Goal: Task Accomplishment & Management: Use online tool/utility

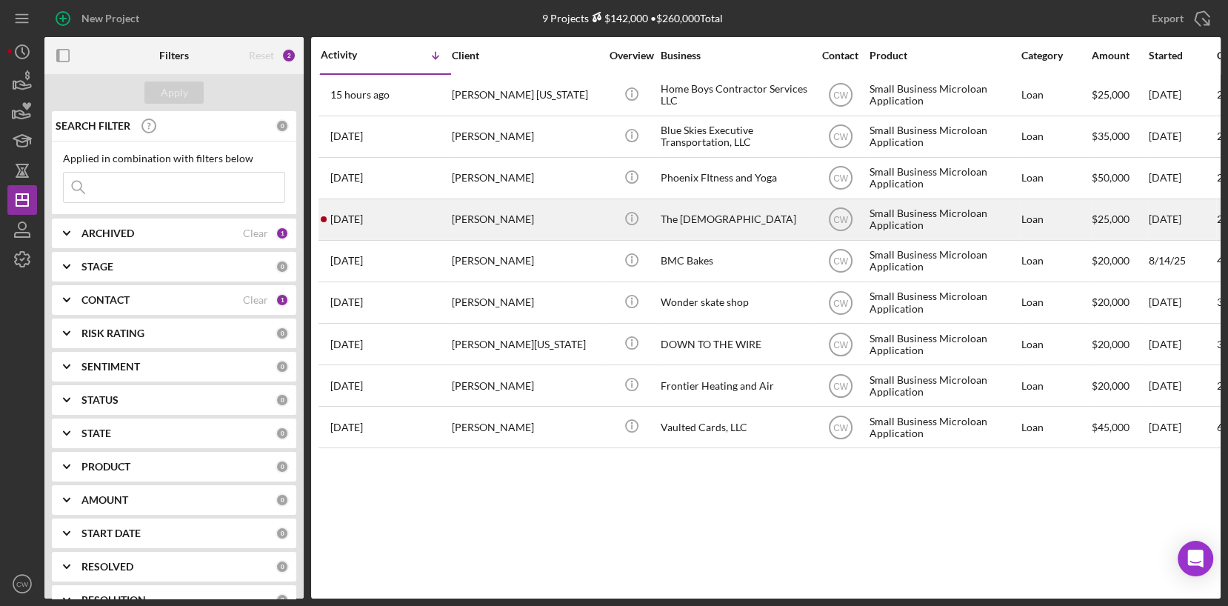
click at [559, 228] on div "[PERSON_NAME]" at bounding box center [526, 219] width 148 height 39
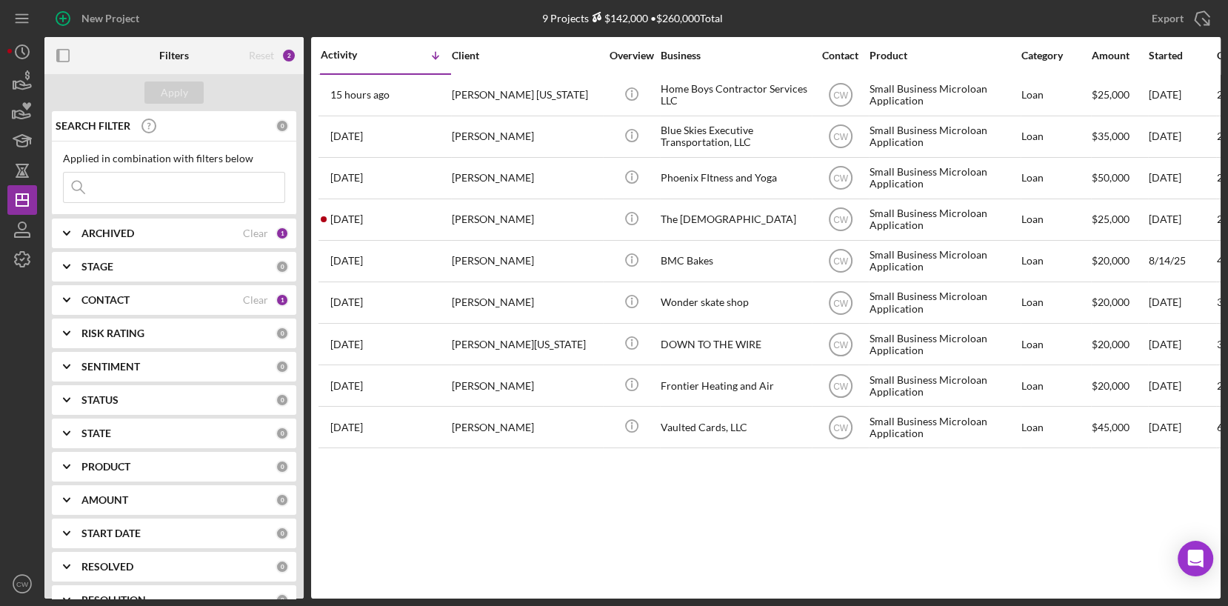
click at [87, 234] on b "ARCHIVED" at bounding box center [107, 233] width 53 height 12
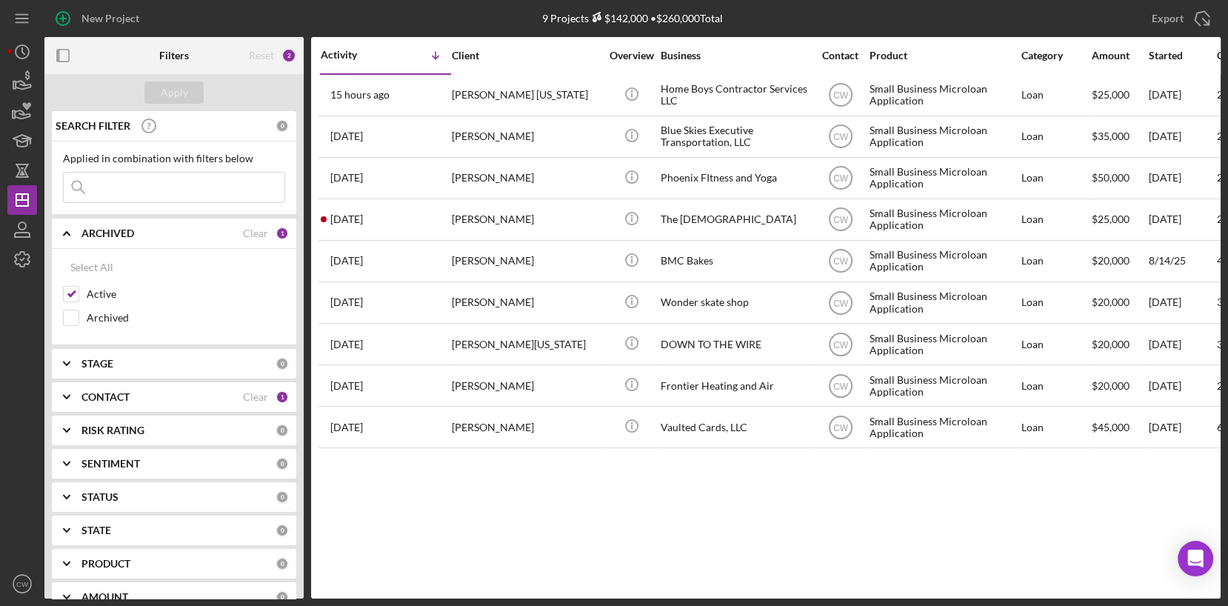
click at [73, 234] on icon "Icon/Expander" at bounding box center [66, 233] width 37 height 37
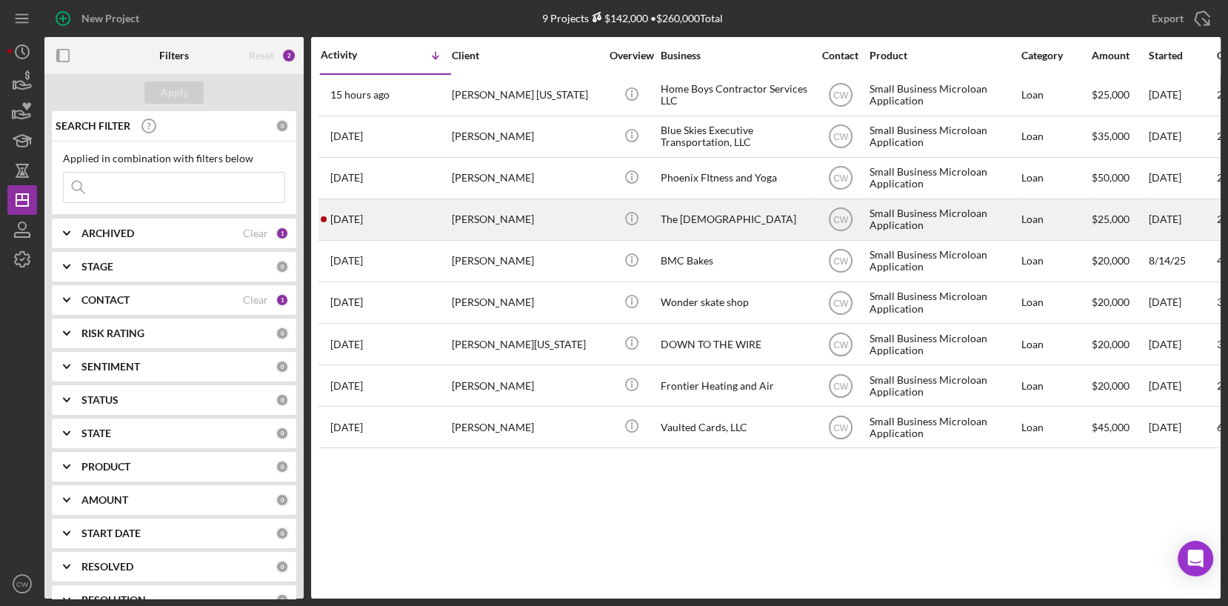
click at [456, 226] on div "[PERSON_NAME]" at bounding box center [526, 219] width 148 height 39
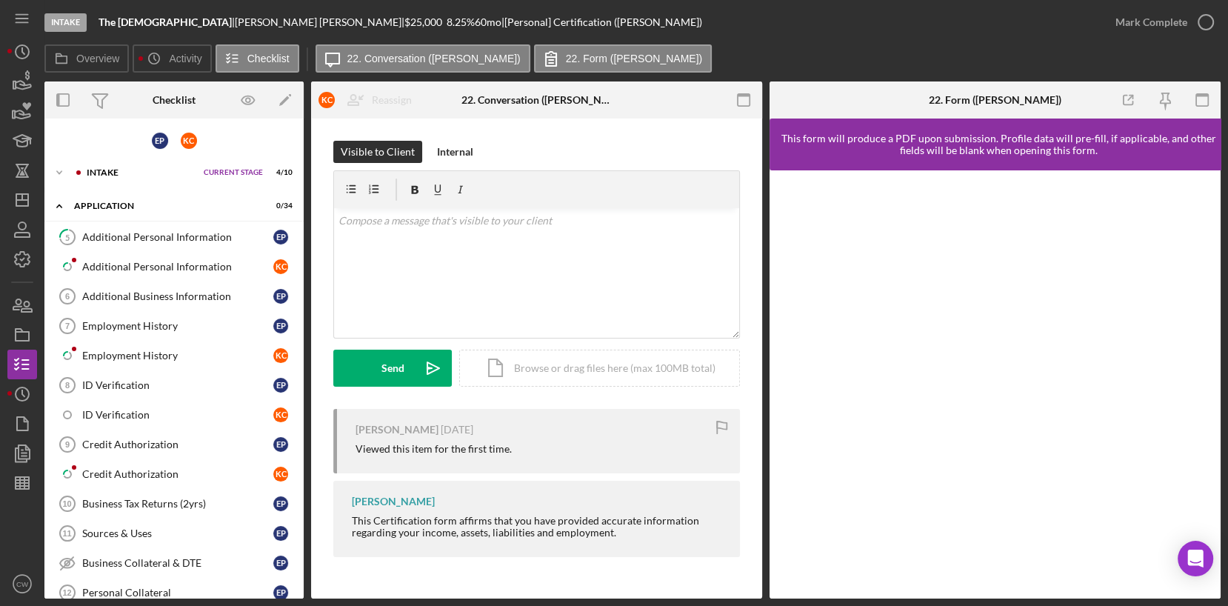
scroll to position [145, 0]
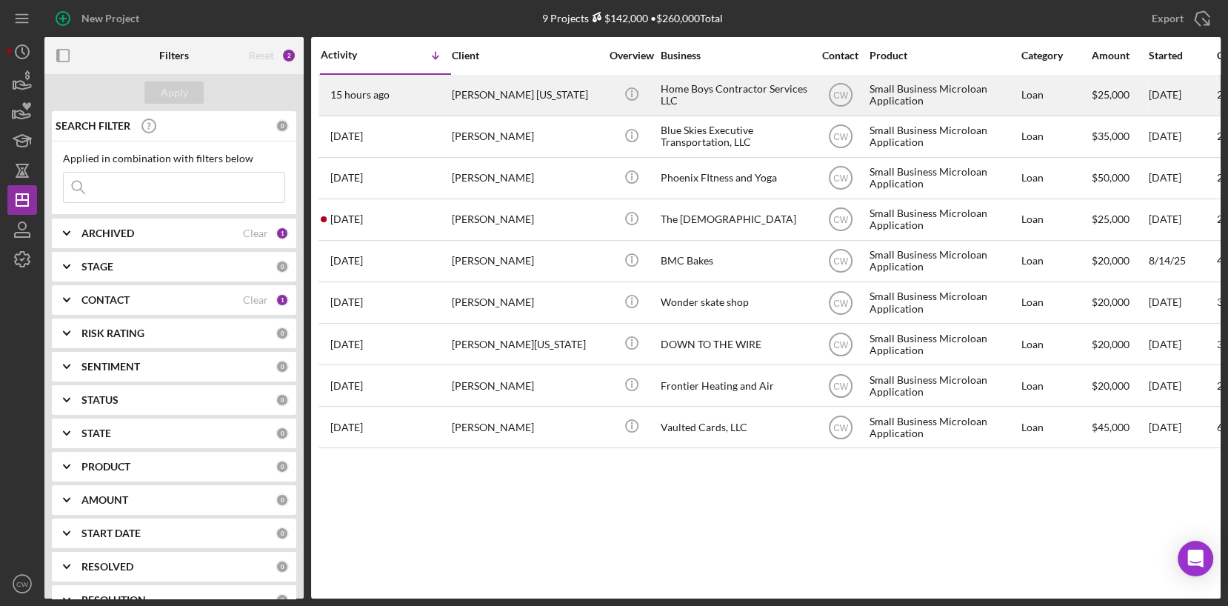
click at [709, 95] on div "Home Boys Contractor Services LLC" at bounding box center [735, 95] width 148 height 39
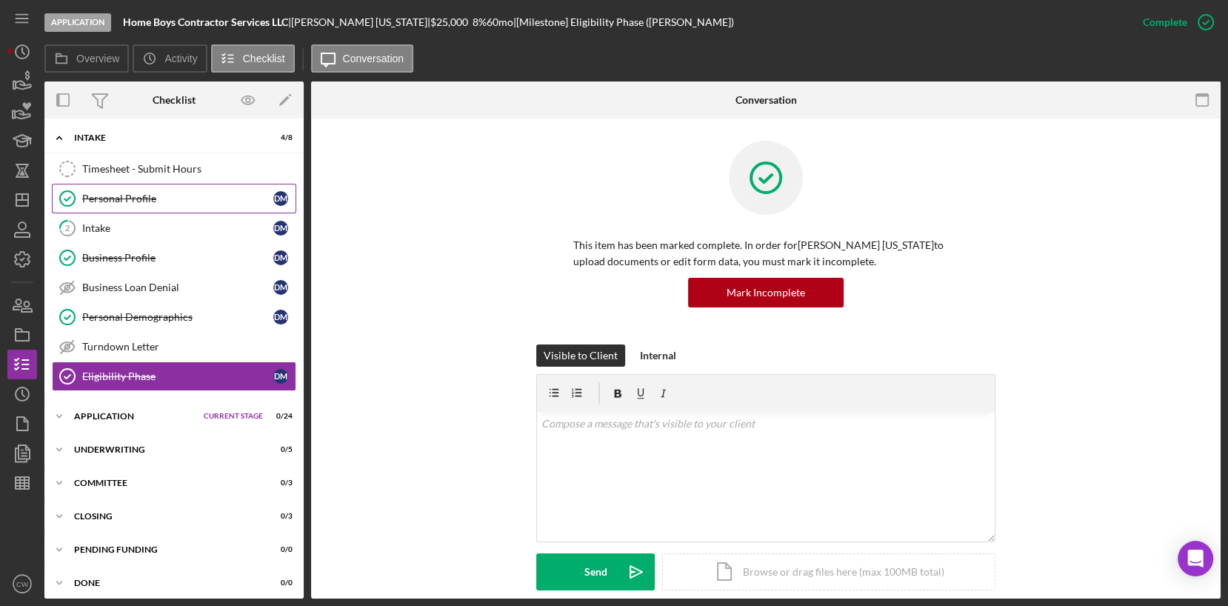
click at [210, 202] on div "Personal Profile" at bounding box center [177, 199] width 191 height 12
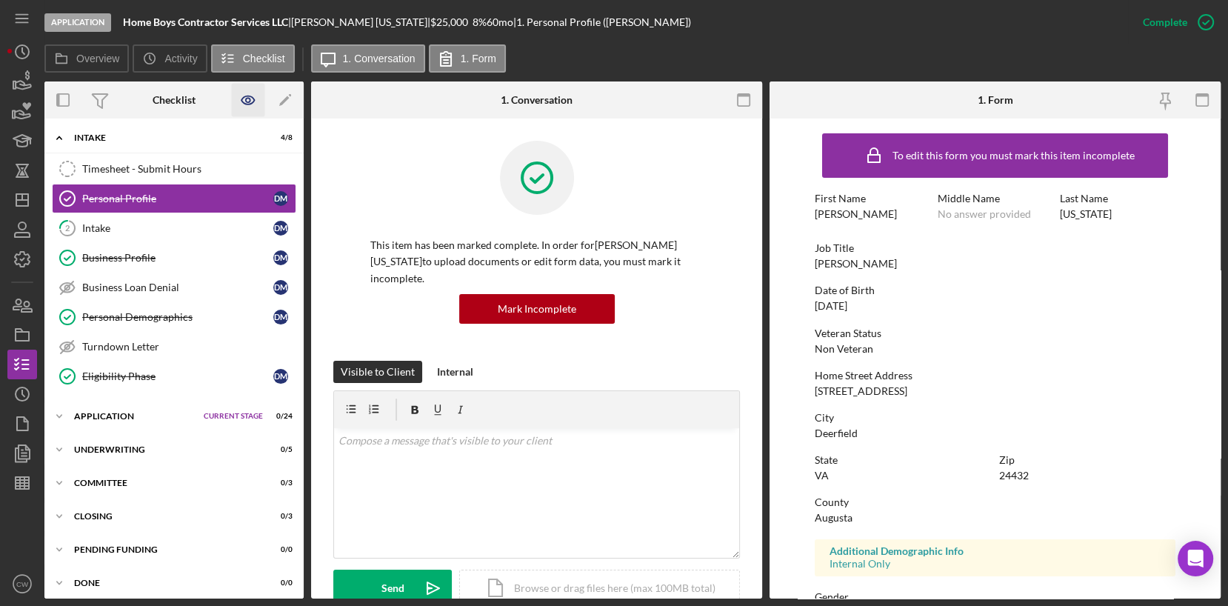
click at [241, 103] on icon "button" at bounding box center [248, 100] width 33 height 33
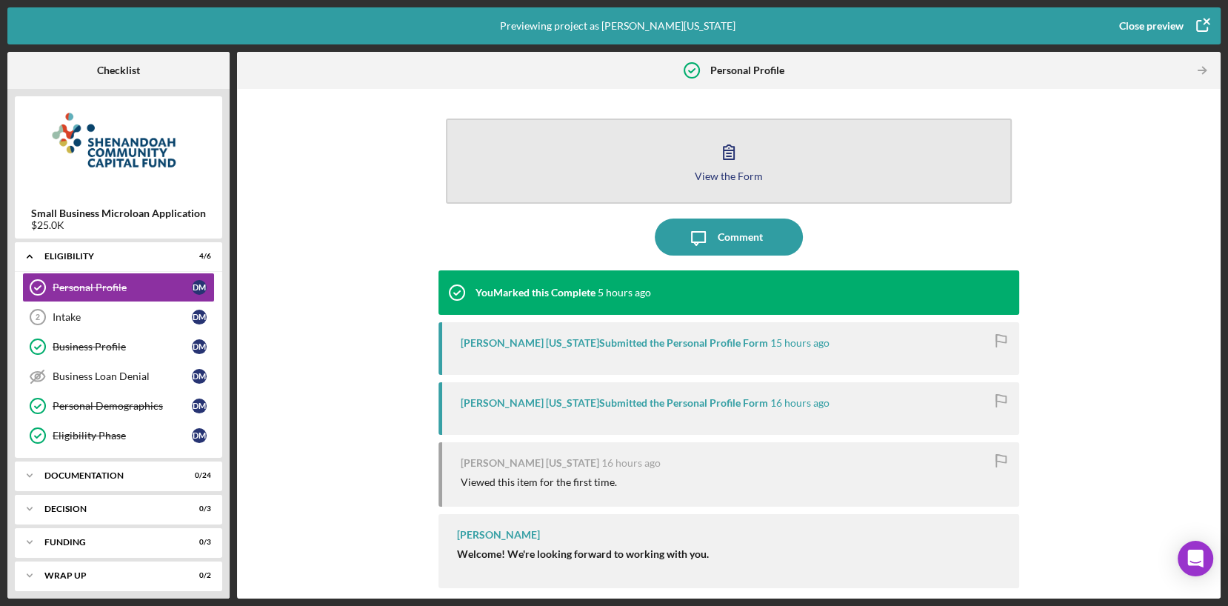
click at [730, 162] on icon "button" at bounding box center [728, 151] width 37 height 37
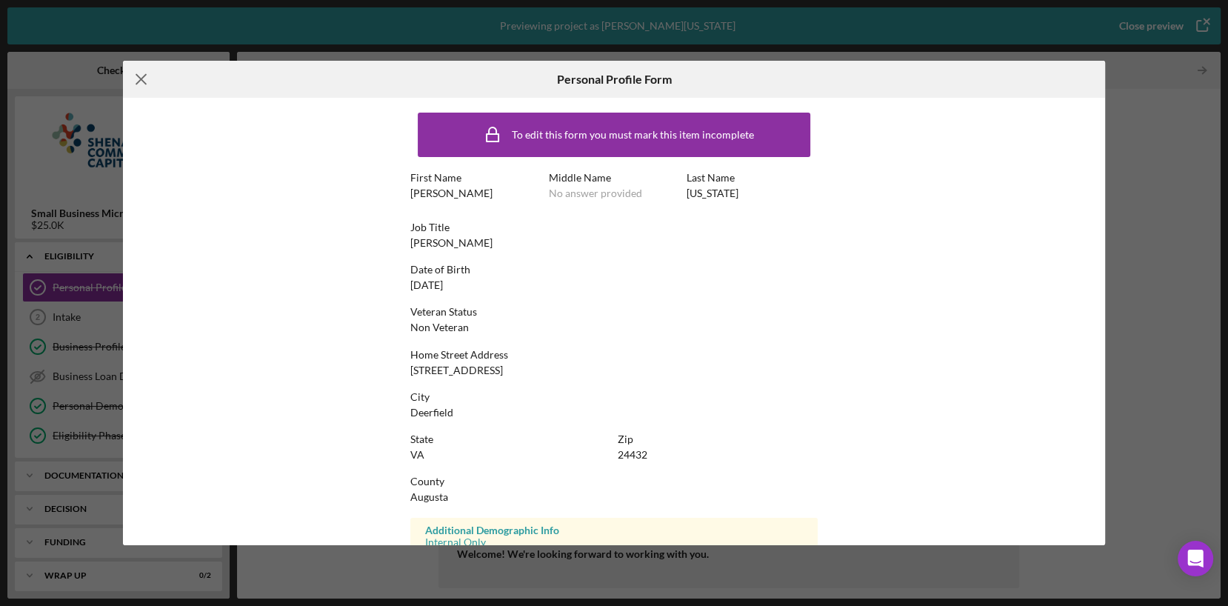
click at [137, 76] on line at bounding box center [141, 79] width 10 height 10
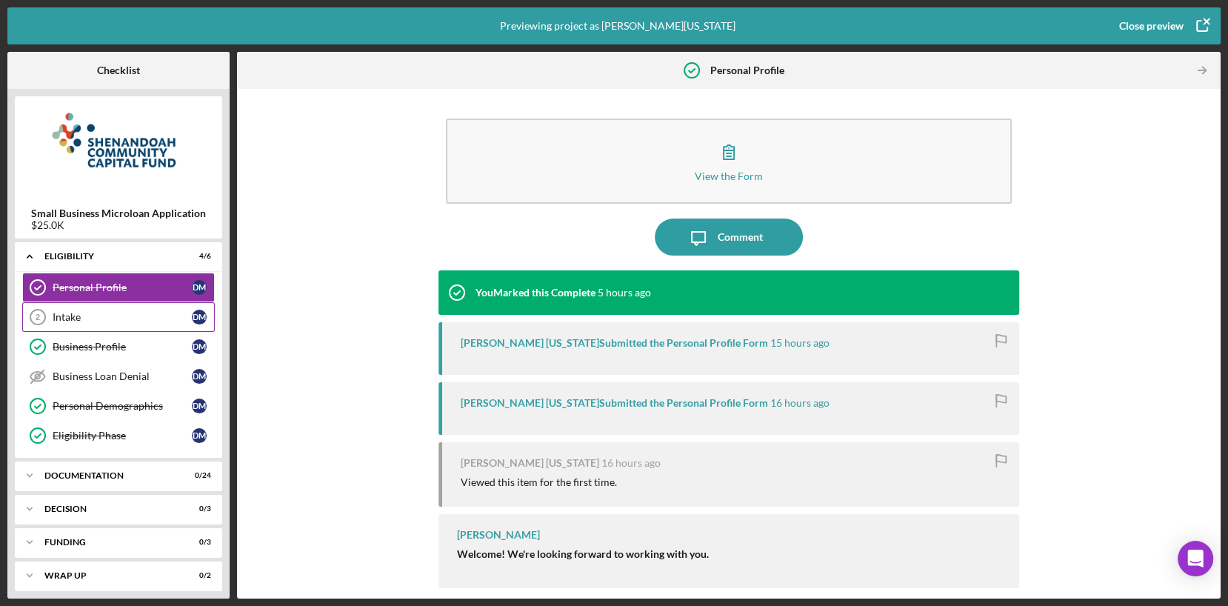
click at [106, 318] on div "Intake" at bounding box center [122, 317] width 139 height 12
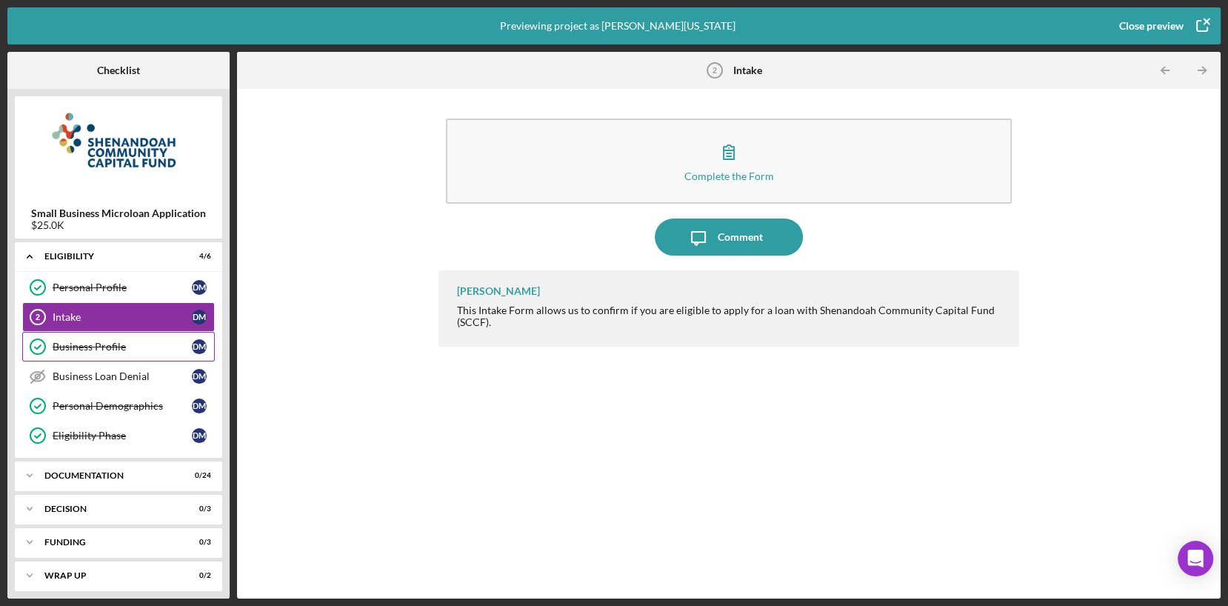
click at [102, 343] on div "Business Profile" at bounding box center [122, 347] width 139 height 12
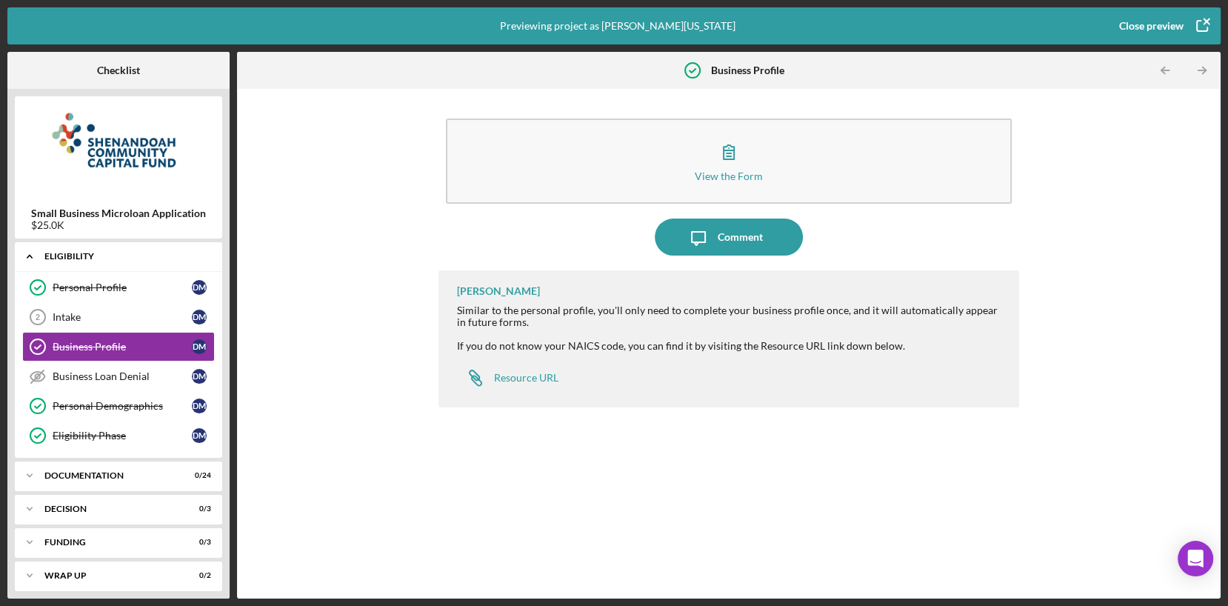
click at [49, 254] on div "Eligibility" at bounding box center [123, 256] width 159 height 9
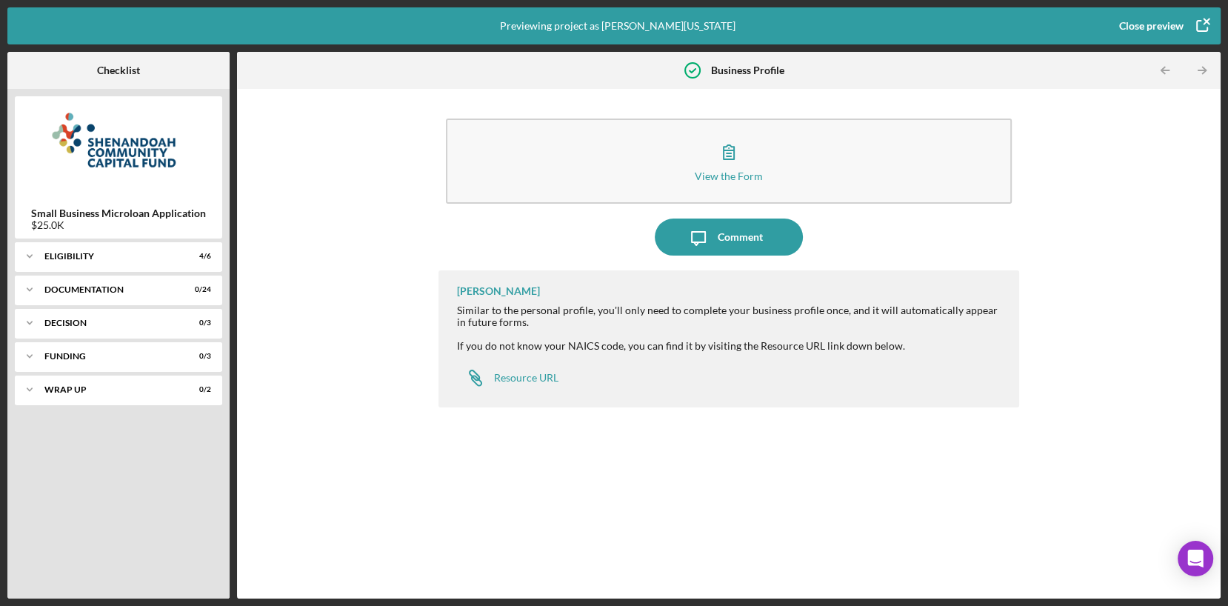
click at [1207, 16] on icon "button" at bounding box center [1202, 25] width 37 height 37
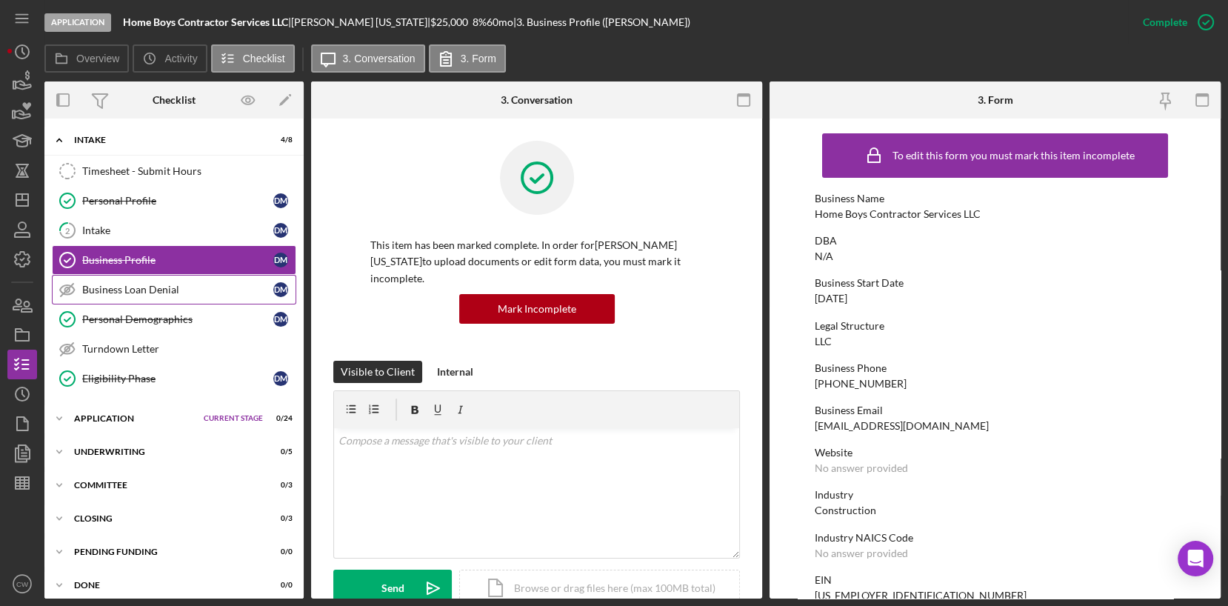
click at [72, 292] on icon "Business Loan Denial" at bounding box center [67, 289] width 37 height 37
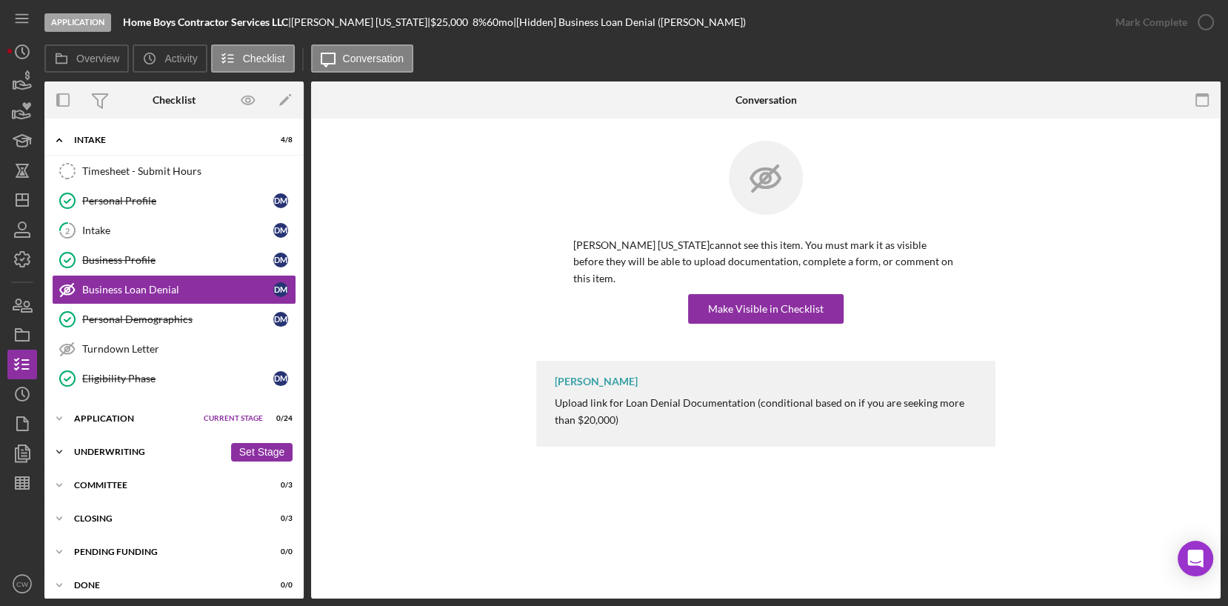
scroll to position [4, 0]
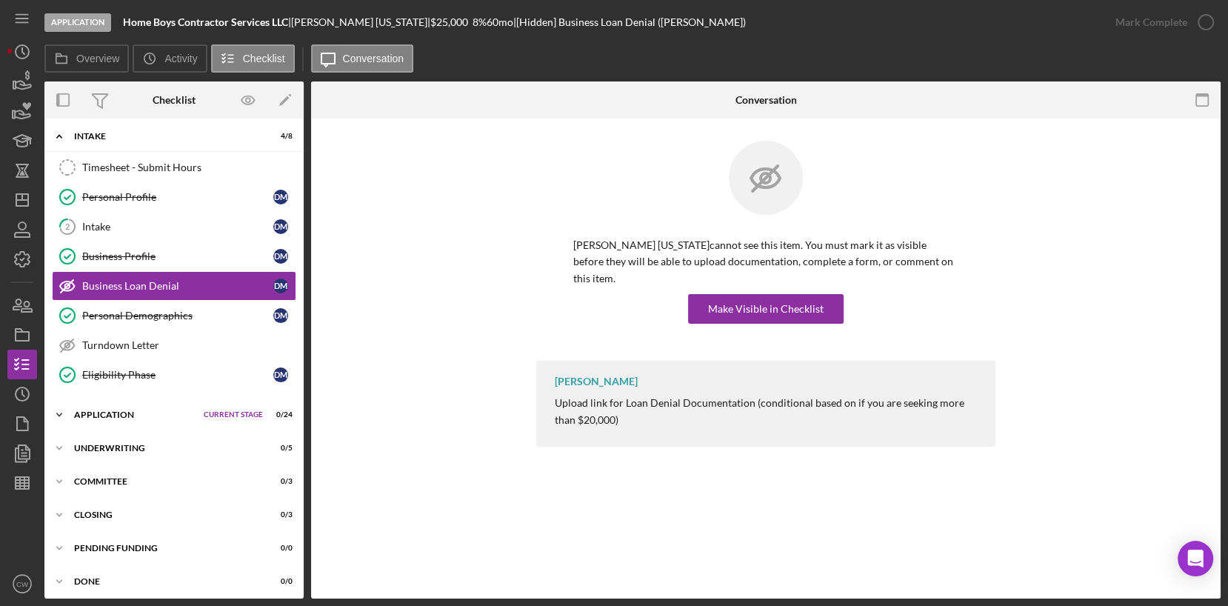
click at [119, 410] on div "Application" at bounding box center [135, 414] width 122 height 9
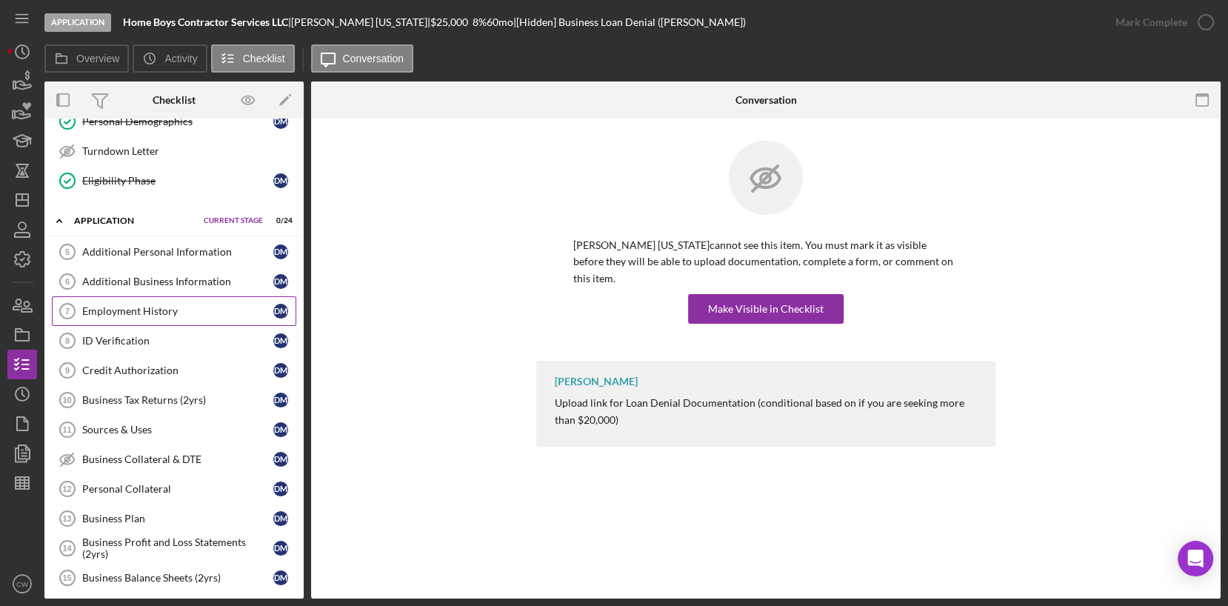
scroll to position [221, 0]
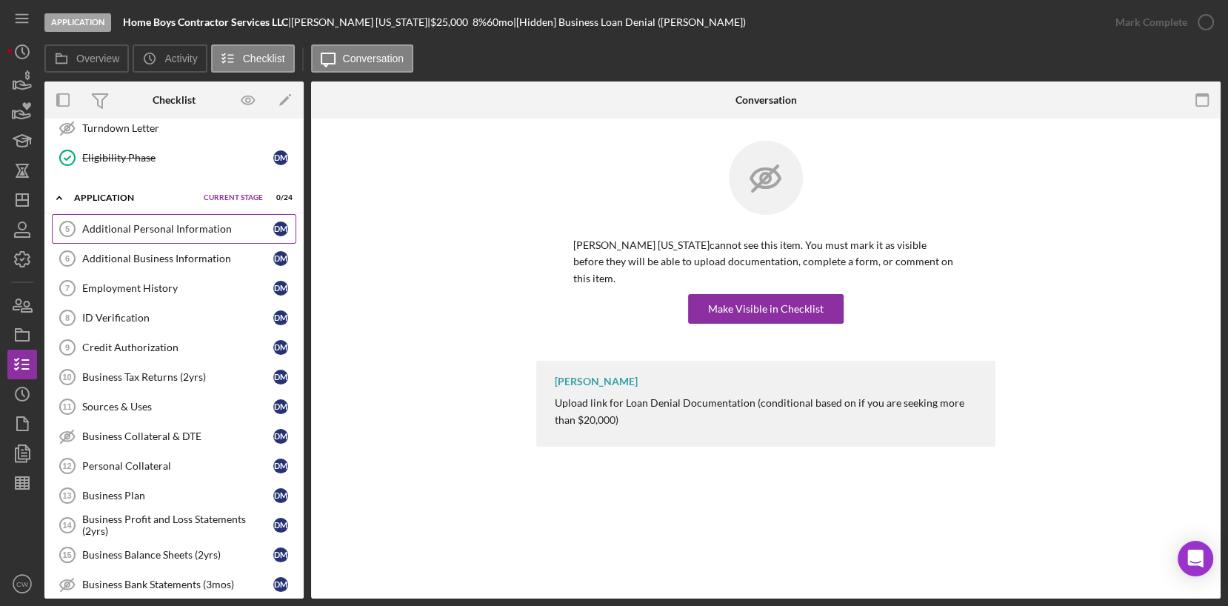
click at [175, 214] on link "Additional Personal Information 5 Additional Personal Information [PERSON_NAME]" at bounding box center [174, 229] width 244 height 30
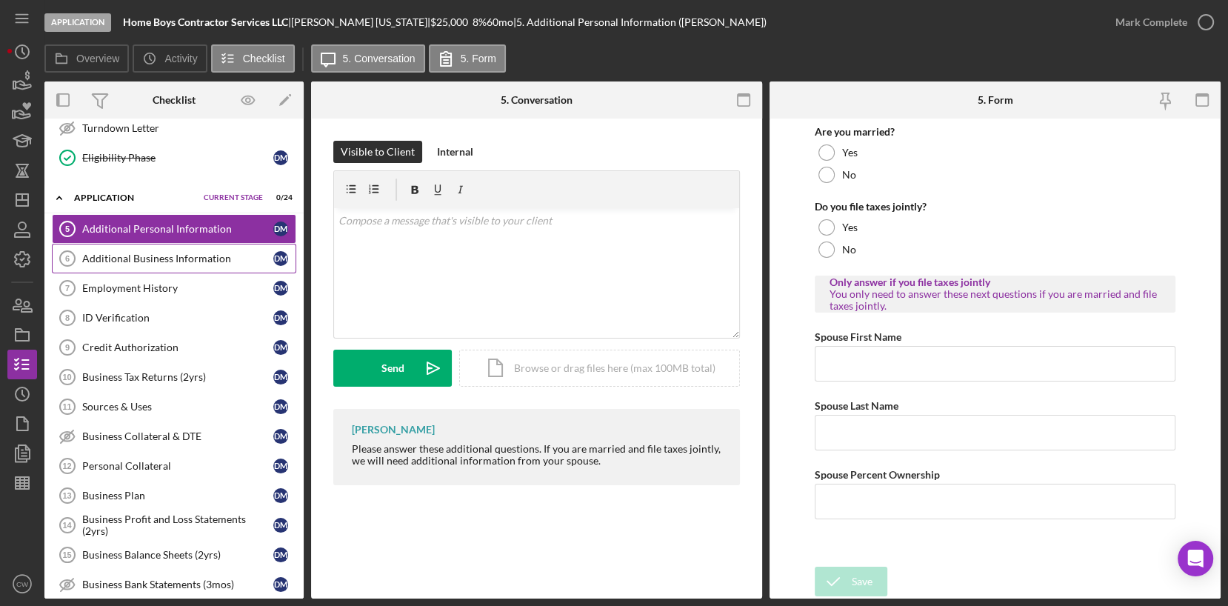
click at [177, 253] on div "Additional Business Information" at bounding box center [177, 259] width 191 height 12
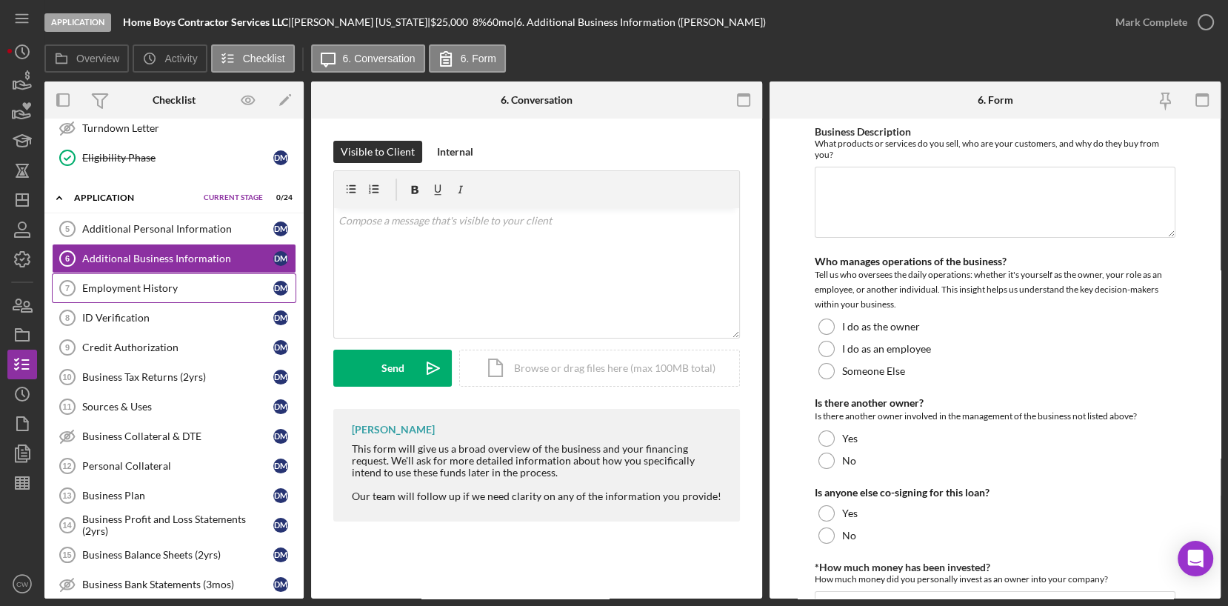
click at [127, 285] on div "Employment History" at bounding box center [177, 288] width 191 height 12
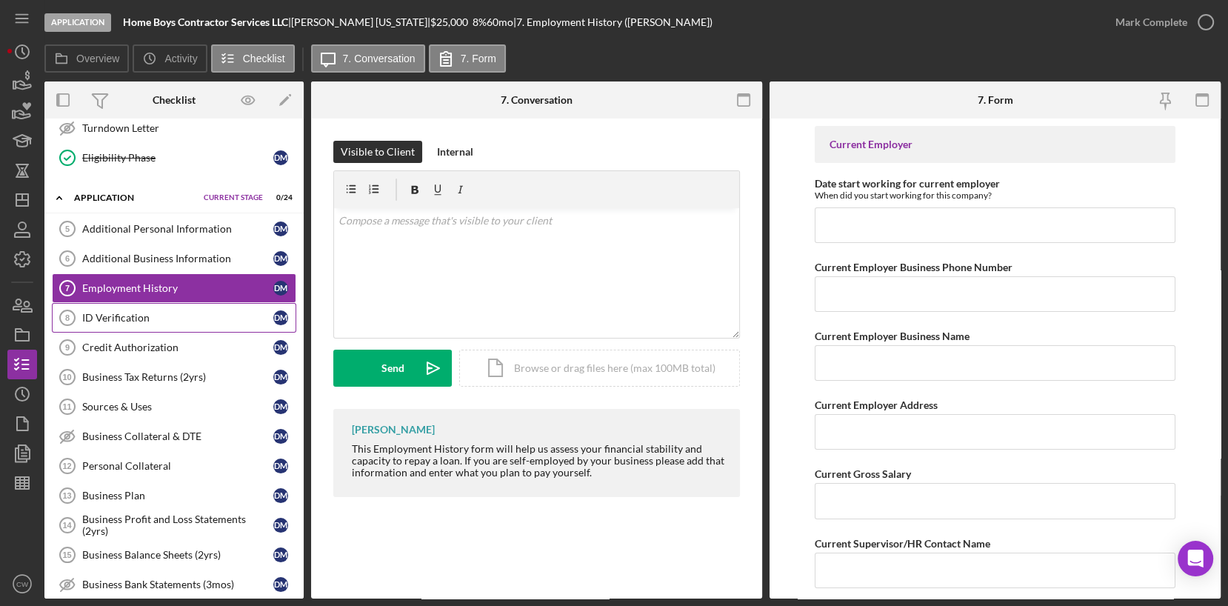
click at [165, 303] on link "ID Verification 8 ID Verification [PERSON_NAME]" at bounding box center [174, 318] width 244 height 30
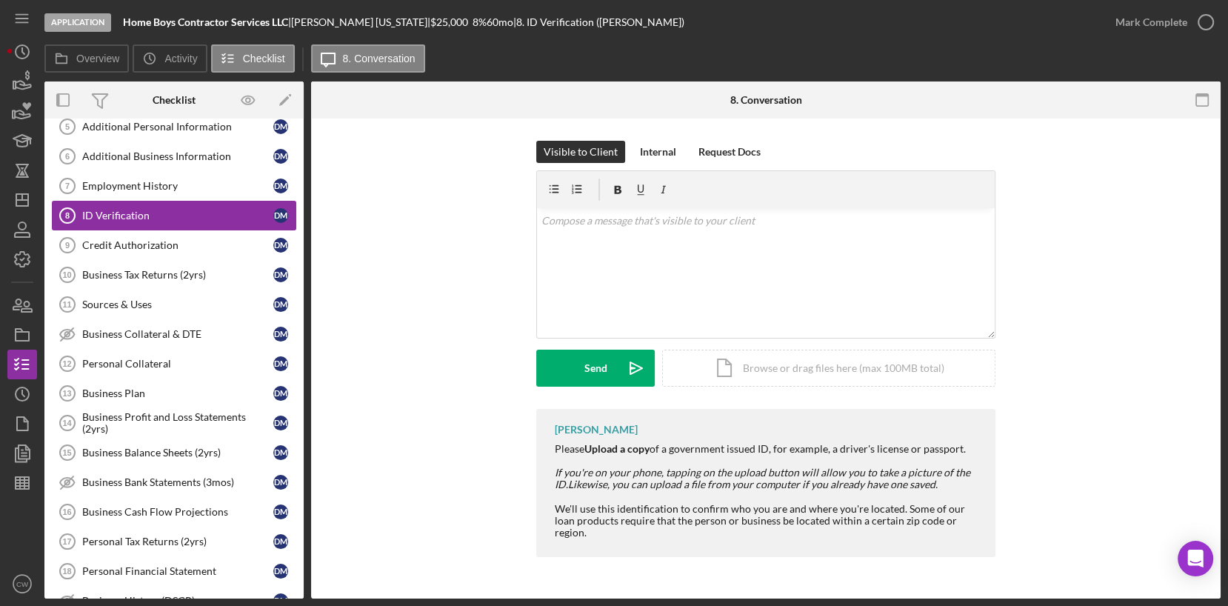
scroll to position [330, 0]
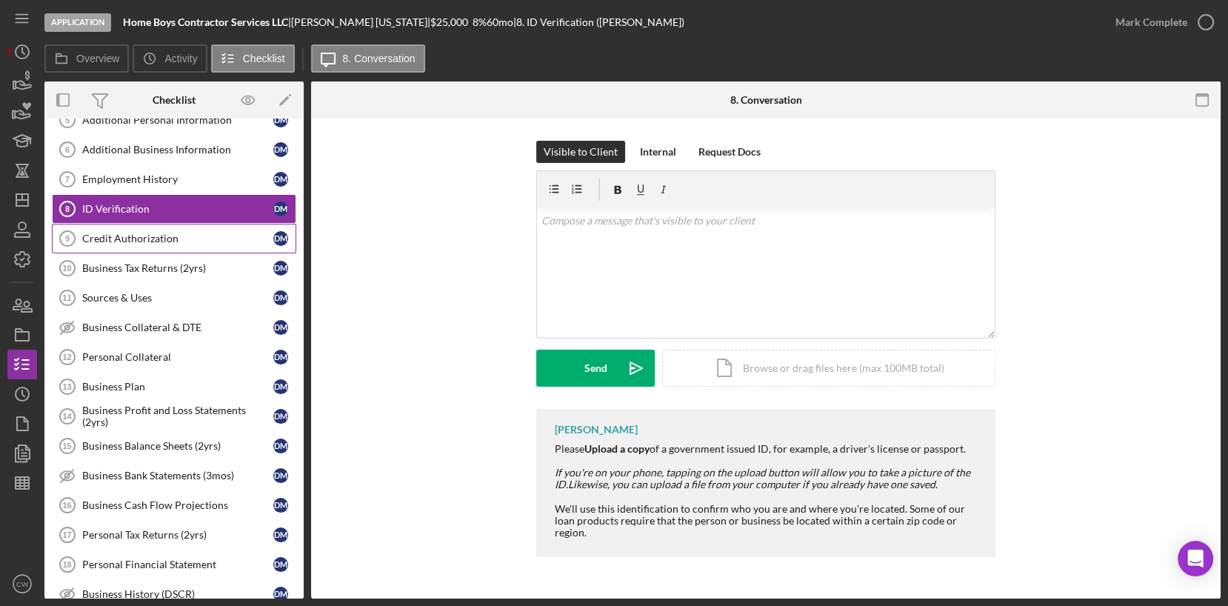
click at [190, 233] on div "Credit Authorization" at bounding box center [177, 239] width 191 height 12
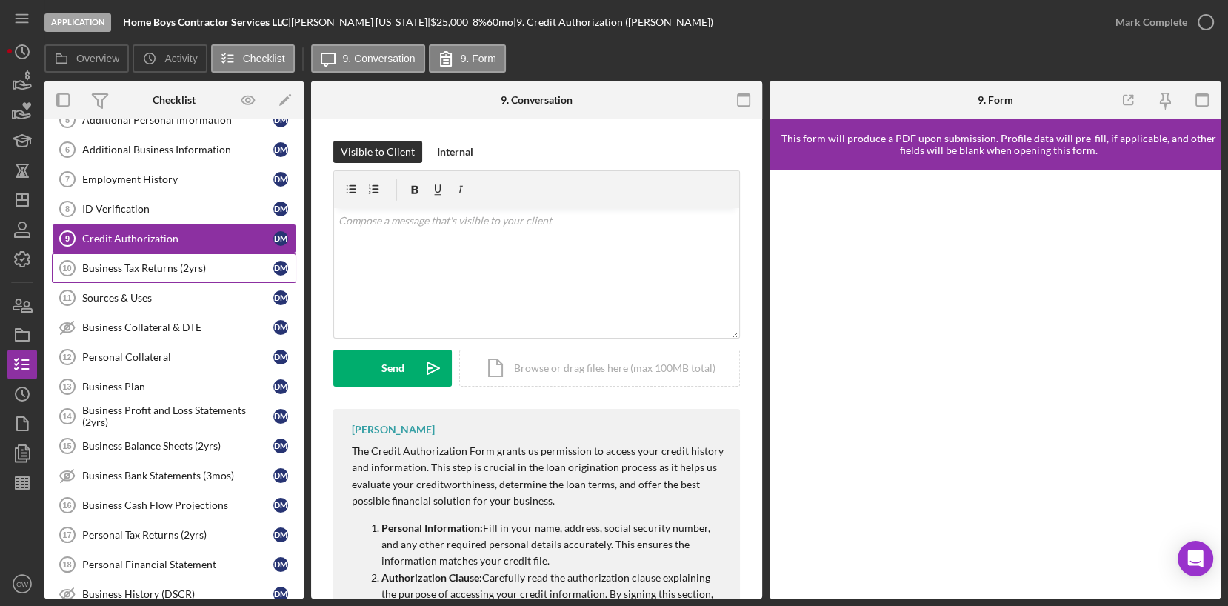
click at [159, 267] on link "Business Tax Returns (2yrs) 10 Business Tax Returns (2yrs) [PERSON_NAME]" at bounding box center [174, 268] width 244 height 30
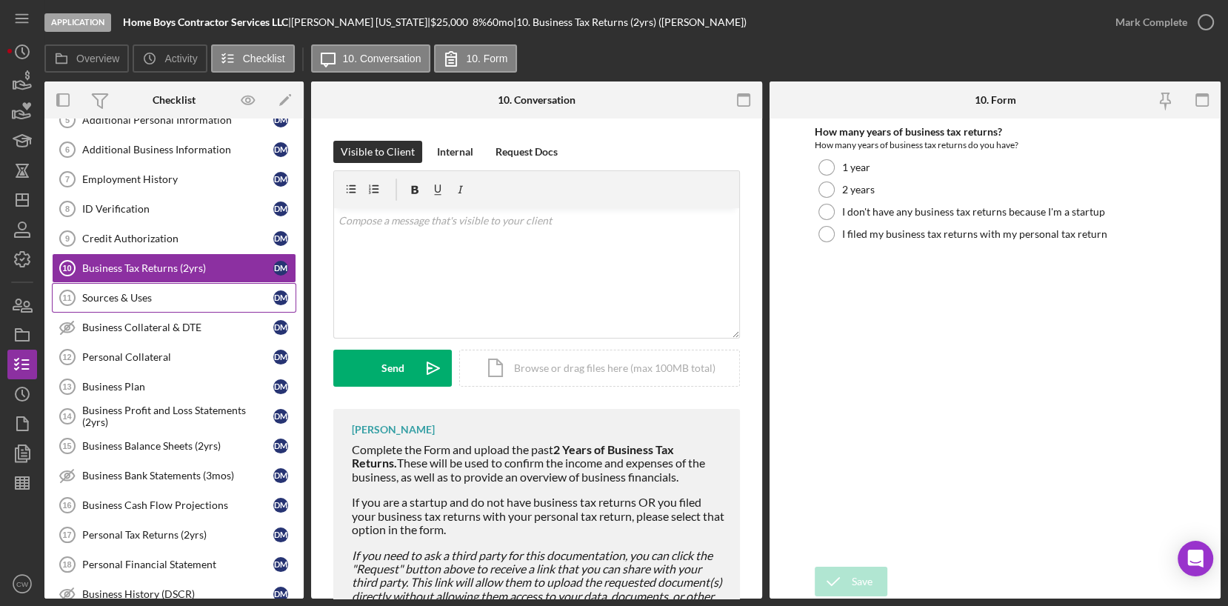
click at [179, 292] on div "Sources & Uses" at bounding box center [177, 298] width 191 height 12
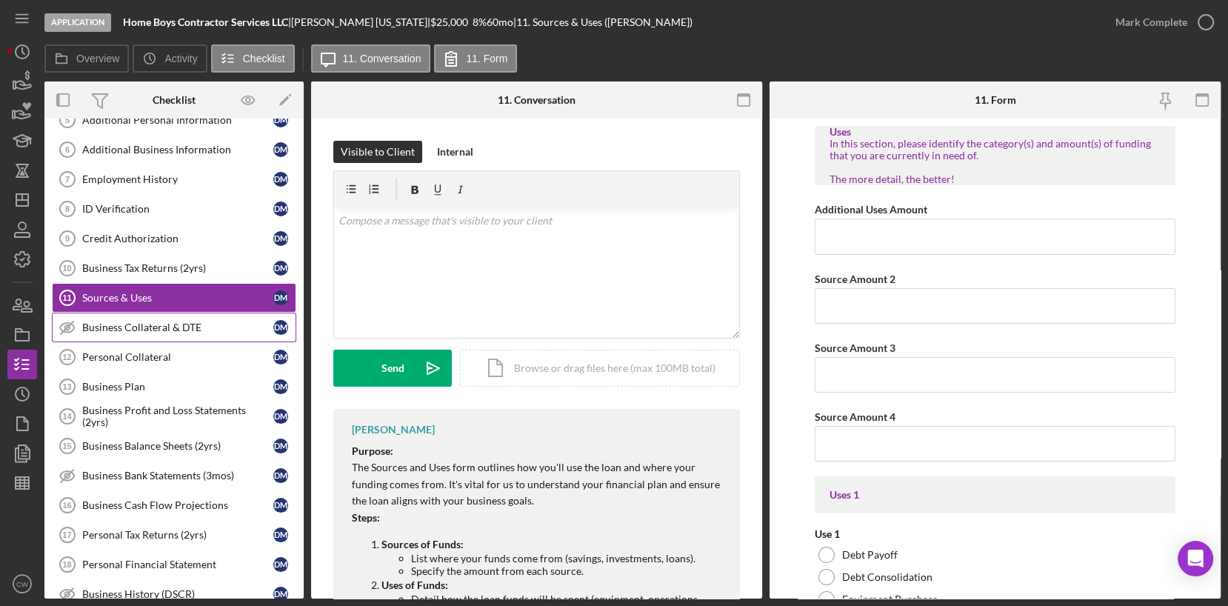
click at [207, 321] on div "Business Collateral & DTE" at bounding box center [177, 327] width 191 height 12
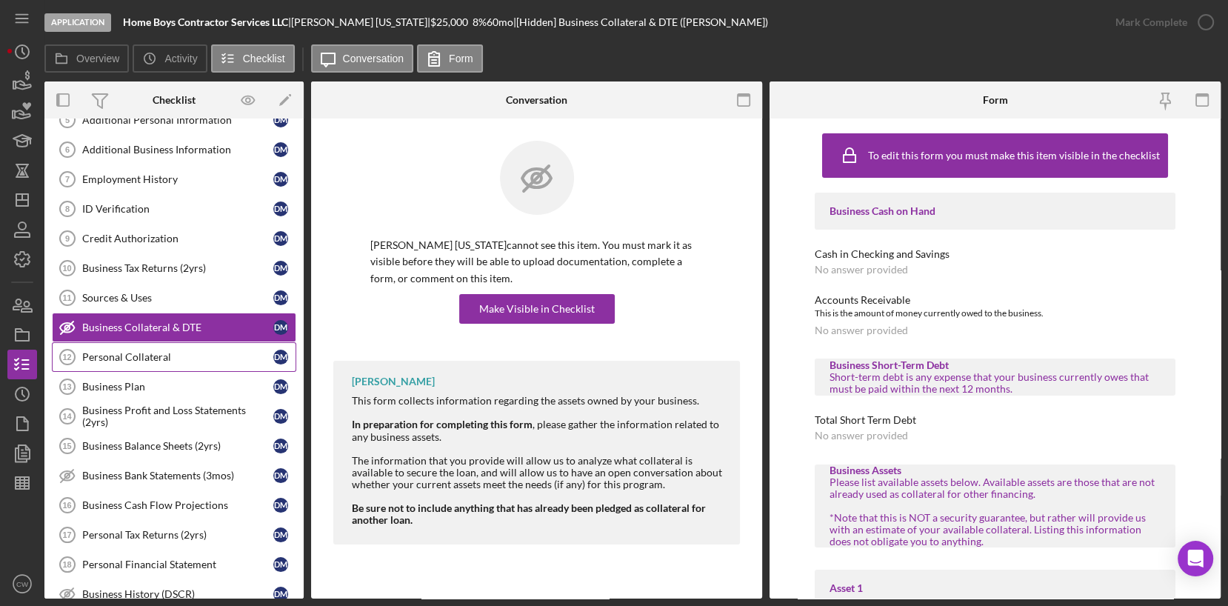
click at [168, 351] on div "Personal Collateral" at bounding box center [177, 357] width 191 height 12
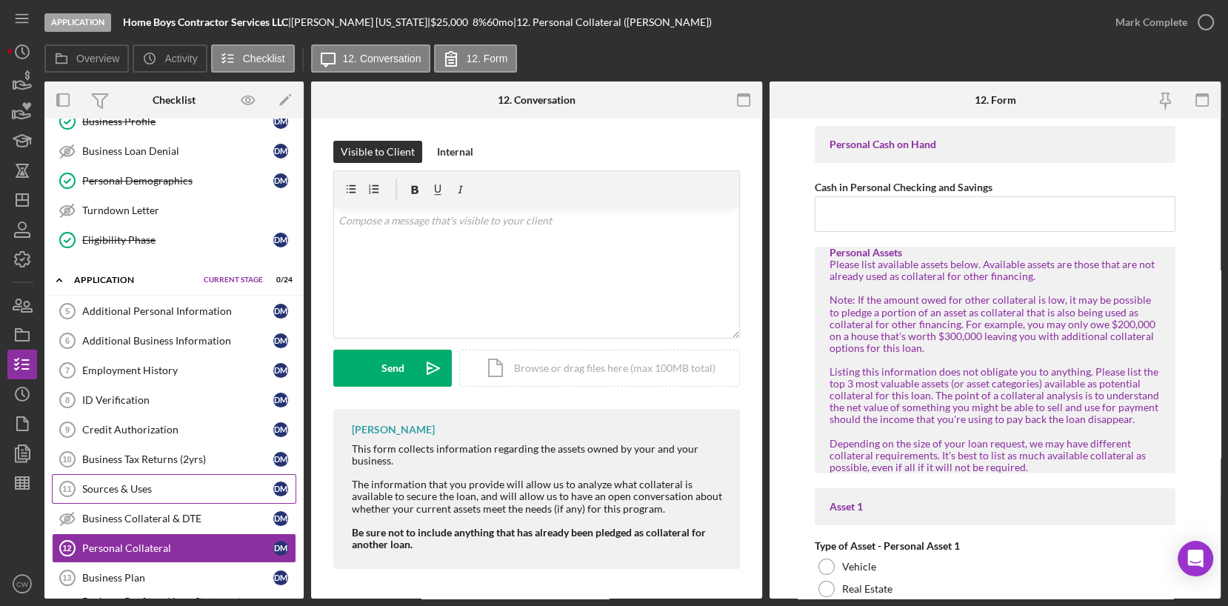
scroll to position [34, 0]
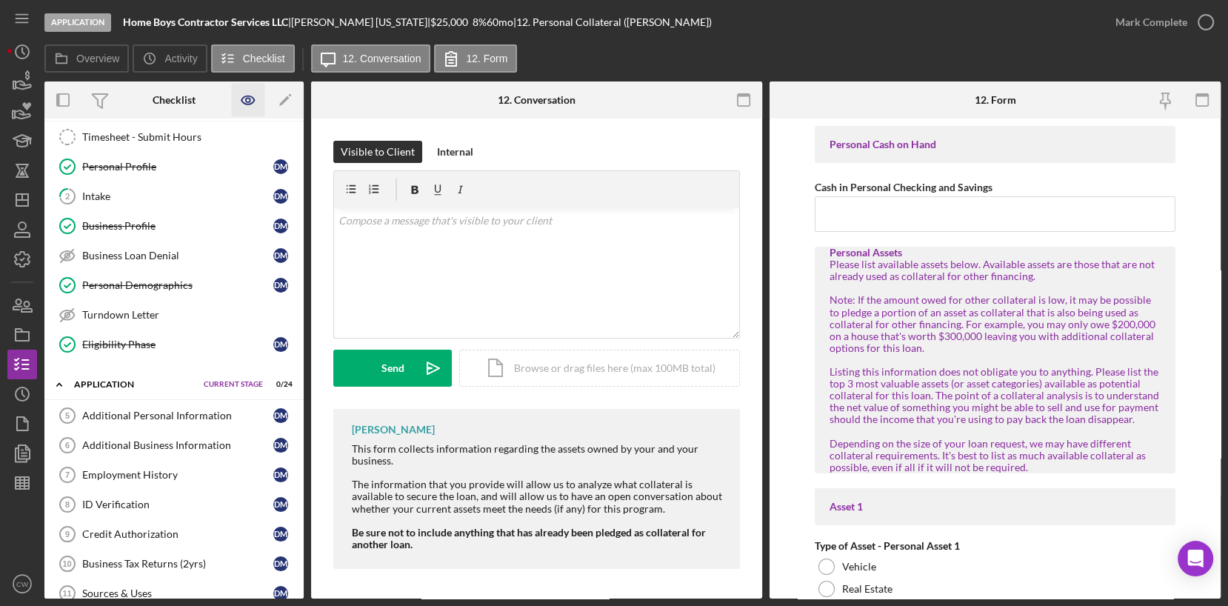
click at [242, 99] on icon "button" at bounding box center [248, 100] width 33 height 33
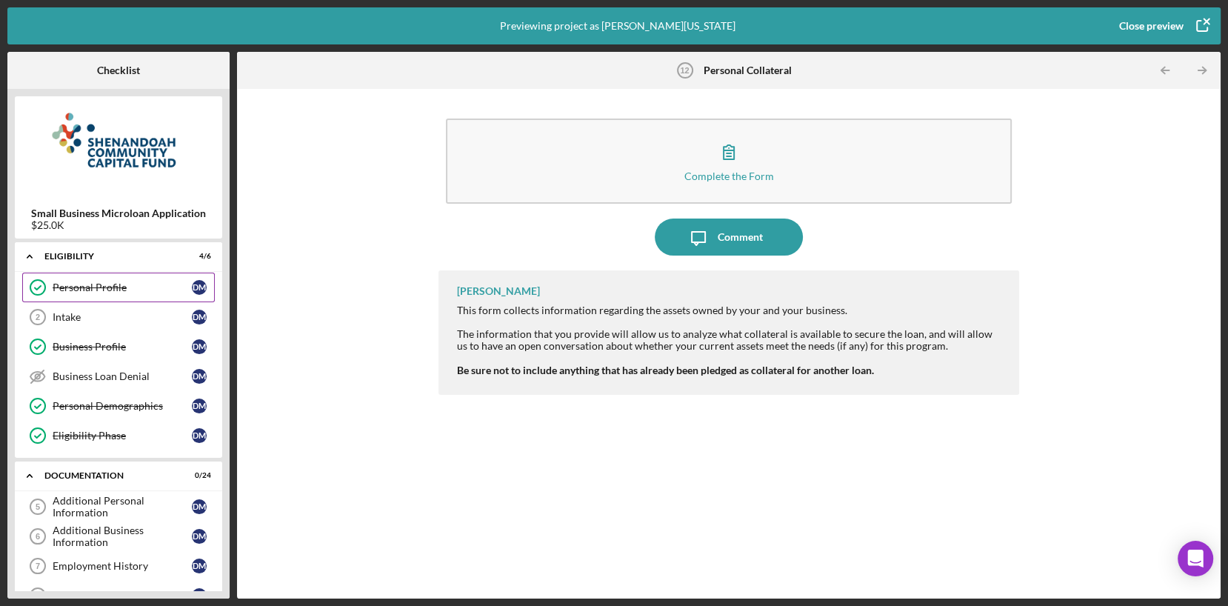
click at [87, 294] on div "Personal Profile Personal Profile [PERSON_NAME]" at bounding box center [118, 288] width 193 height 30
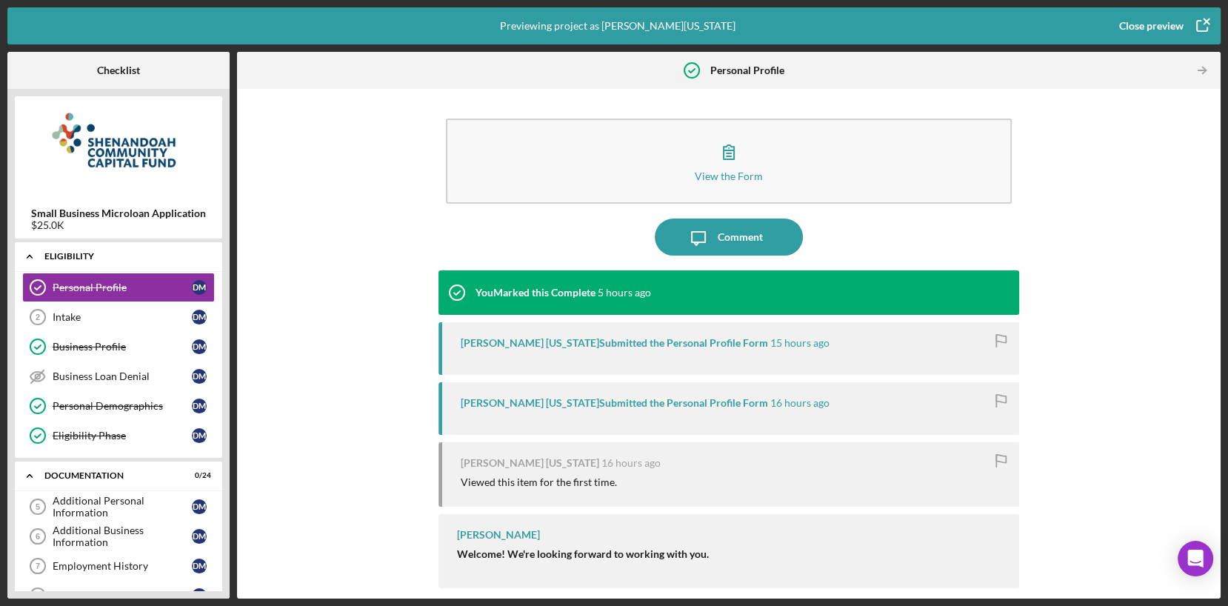
click at [33, 259] on icon "Icon/Expander" at bounding box center [30, 256] width 30 height 30
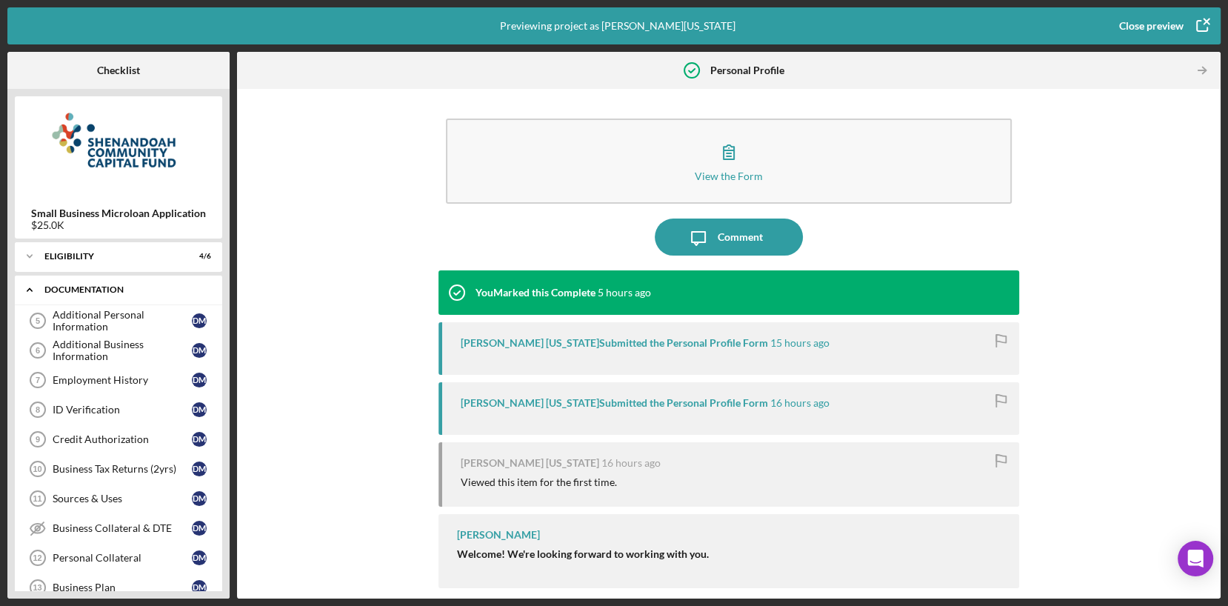
click at [60, 285] on div "Documentation" at bounding box center [123, 289] width 159 height 9
